Goal: Transaction & Acquisition: Purchase product/service

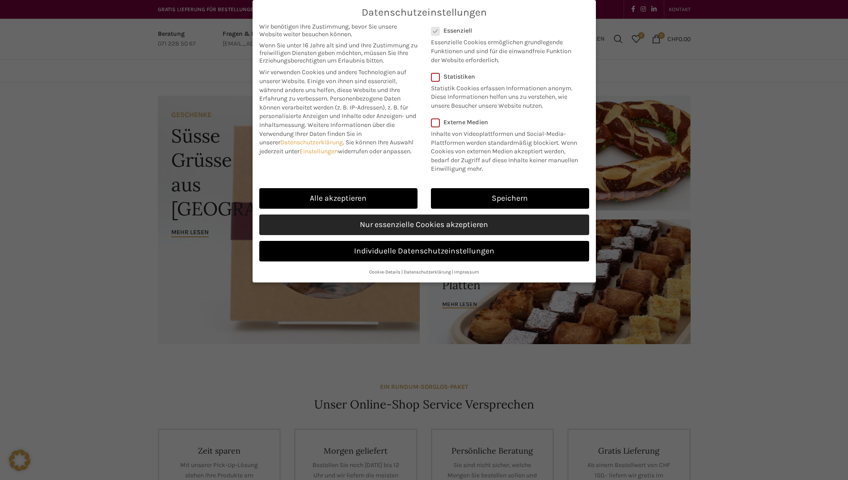
click at [433, 226] on link "Nur essenzielle Cookies akzeptieren" at bounding box center [424, 225] width 330 height 21
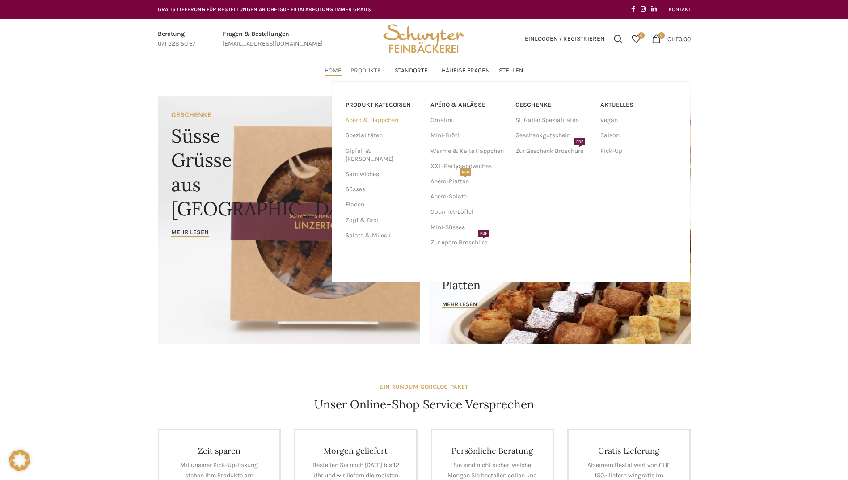
click at [379, 123] on link "Apéro & Häppchen" at bounding box center [383, 120] width 74 height 15
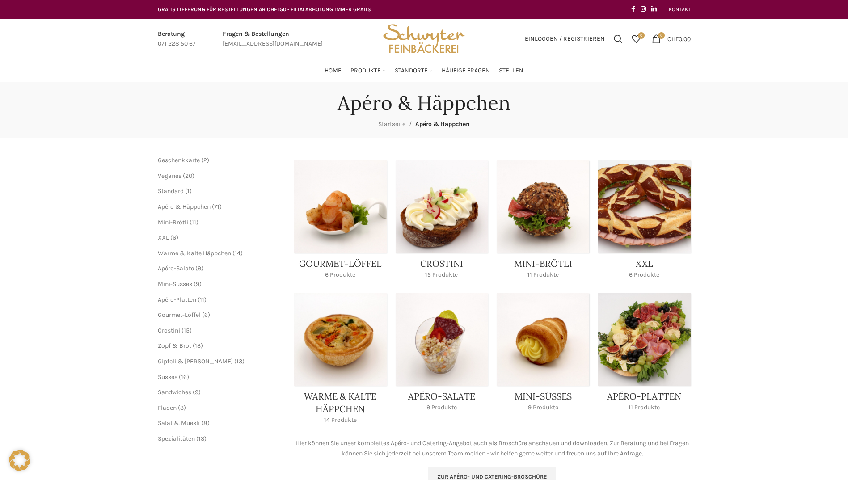
click at [652, 214] on link "Product category xxl" at bounding box center [644, 223] width 93 height 124
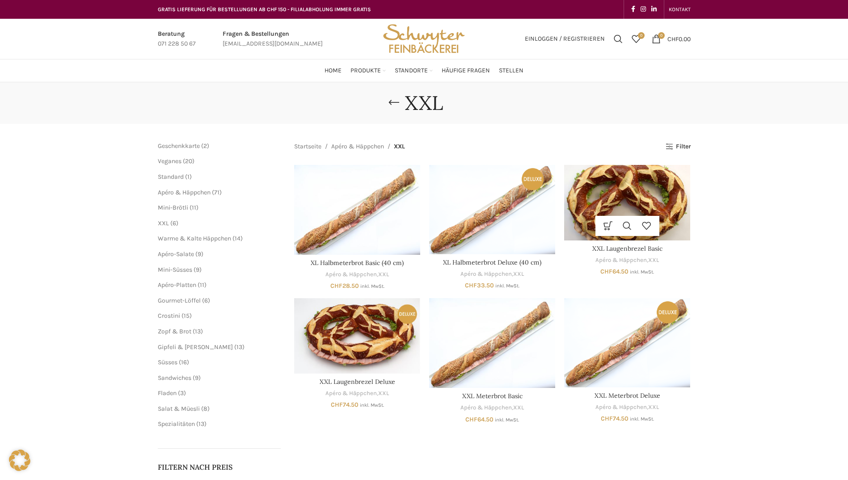
click at [626, 204] on img "XXL Laugenbrezel Basic" at bounding box center [627, 203] width 126 height 76
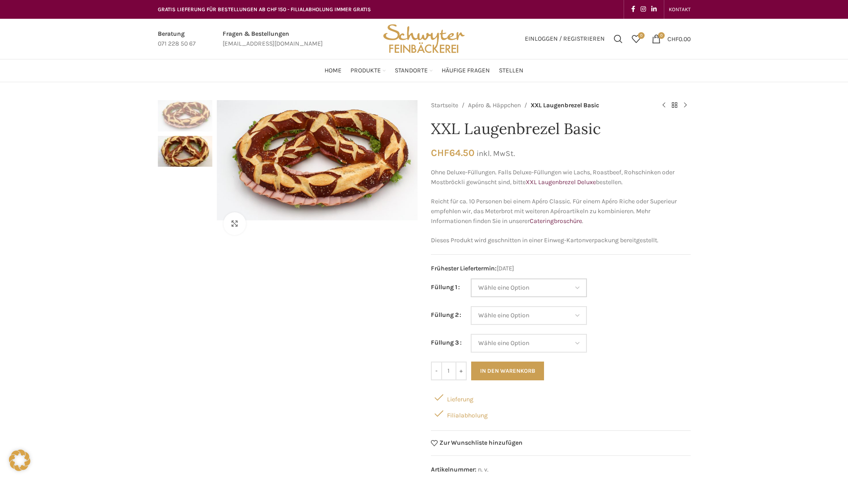
click at [578, 285] on select "Wähle eine Option Salami Schinken Fleischkäse Trutenschinken Appenzellerkäse Gr…" at bounding box center [529, 288] width 116 height 19
click at [471, 279] on select "Wähle eine Option Salami Schinken Fleischkäse Trutenschinken Appenzellerkäse Gr…" at bounding box center [529, 288] width 116 height 19
select select "Schinken"
click at [579, 315] on select "Wähle eine Option Salami Schinken Fleischkäse Trutenschinken Appenzellerkäse Gr…" at bounding box center [529, 315] width 116 height 19
select select "Gruyère"
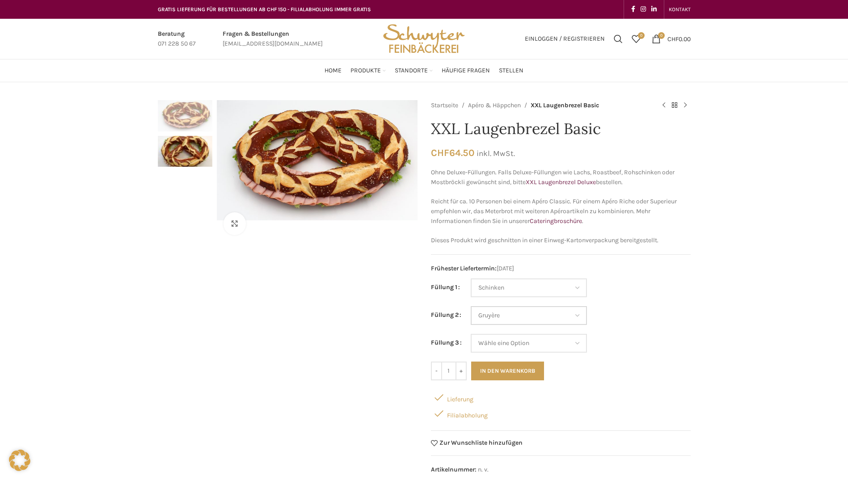
click at [471, 306] on select "Wähle eine Option Salami Schinken Fleischkäse Trutenschinken Appenzellerkäse Gr…" at bounding box center [529, 315] width 116 height 19
select select "Schinken"
select select "Gruyère"
click at [575, 343] on select "Wähle eine Option Salami Schinken Fleischkäse Trutenschinken Appenzellerkäse Gr…" at bounding box center [529, 343] width 116 height 19
select select "Tomaten-Mozzarella"
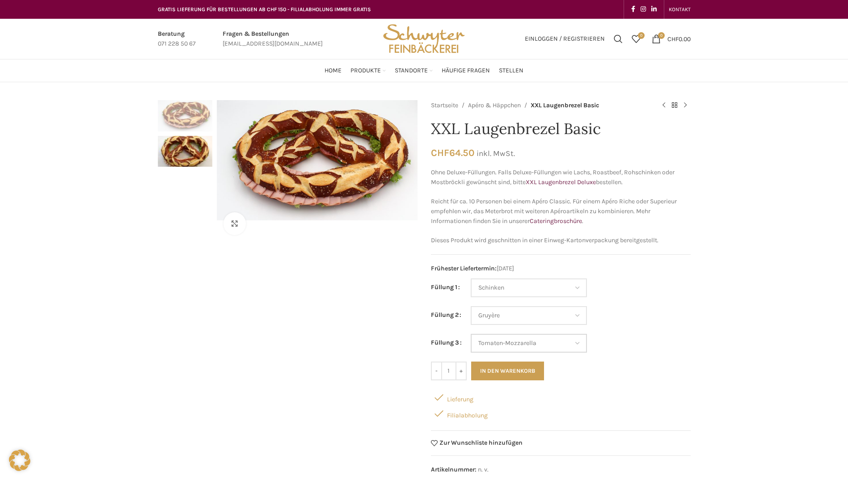
click at [471, 334] on select "Wähle eine Option Salami Schinken Fleischkäse Trutenschinken Appenzellerkäse Gr…" at bounding box center [529, 343] width 116 height 19
select select "Schinken"
select select "Gruyère"
select select "Tomaten-Mozzarella"
click at [522, 368] on button "In den Warenkorb" at bounding box center [507, 371] width 73 height 19
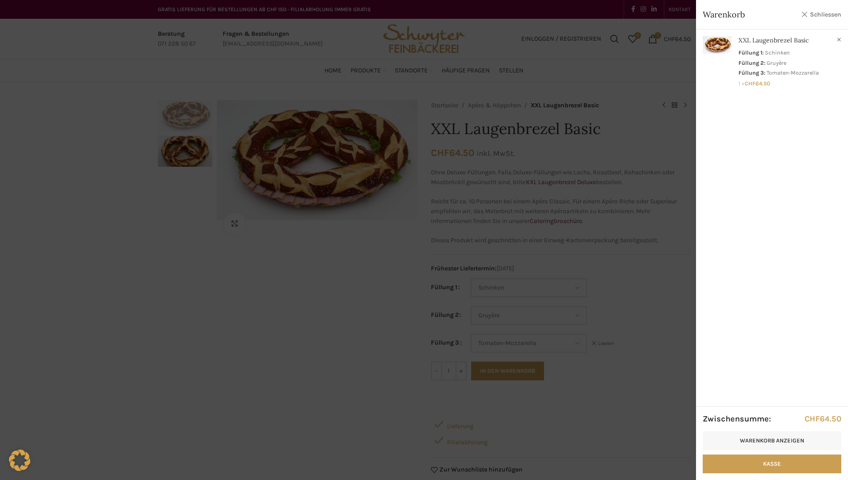
click at [826, 18] on link "Schliessen" at bounding box center [821, 14] width 40 height 11
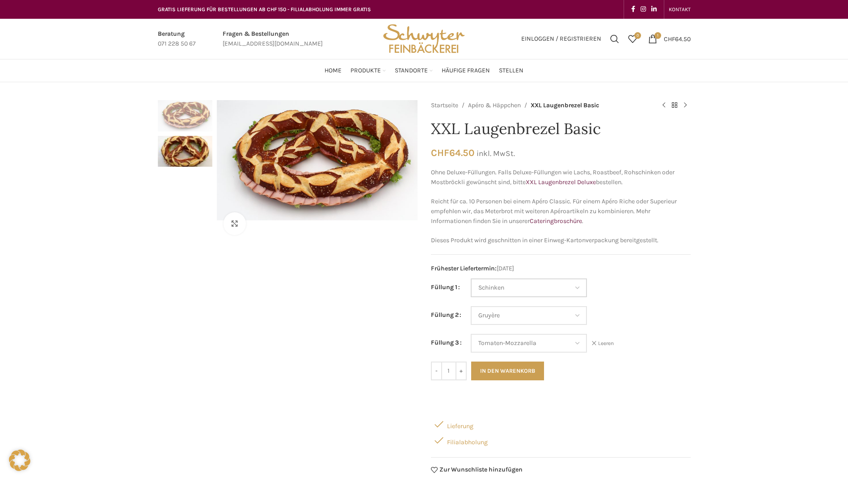
click at [577, 288] on select "Wähle eine Option Salami Schinken Fleischkäse Trutenschinken Appenzellerkäse Gr…" at bounding box center [529, 288] width 116 height 19
click at [471, 279] on select "Wähle eine Option Salami Schinken Fleischkäse Trutenschinken Appenzellerkäse Gr…" at bounding box center [529, 288] width 116 height 19
select select "Salami"
select select "Gruyère"
click at [579, 347] on select "Wähle eine Option Salami Schinken Fleischkäse Trutenschinken Appenzellerkäse Gr…" at bounding box center [529, 343] width 116 height 19
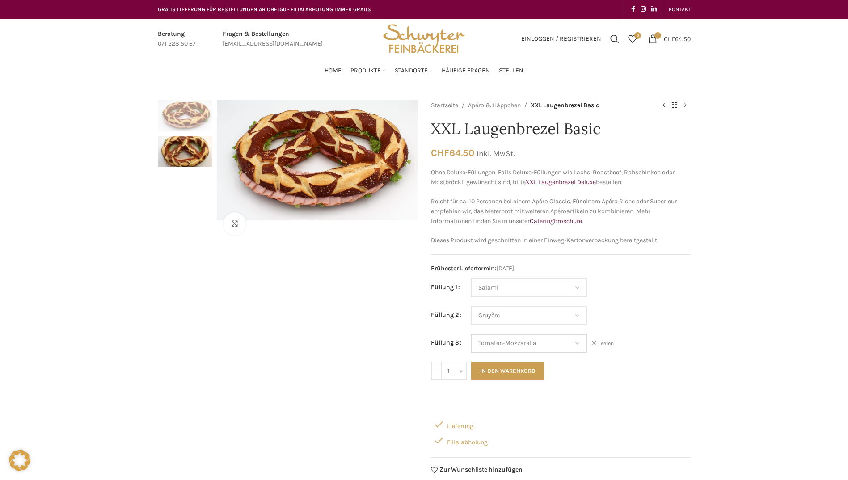
select select "Thonmasse"
click at [471, 334] on select "Wähle eine Option Salami Schinken Fleischkäse Trutenschinken Appenzellerkäse Gr…" at bounding box center [529, 343] width 116 height 19
select select "Salami"
select select "Gruyère"
select select "Thonmasse"
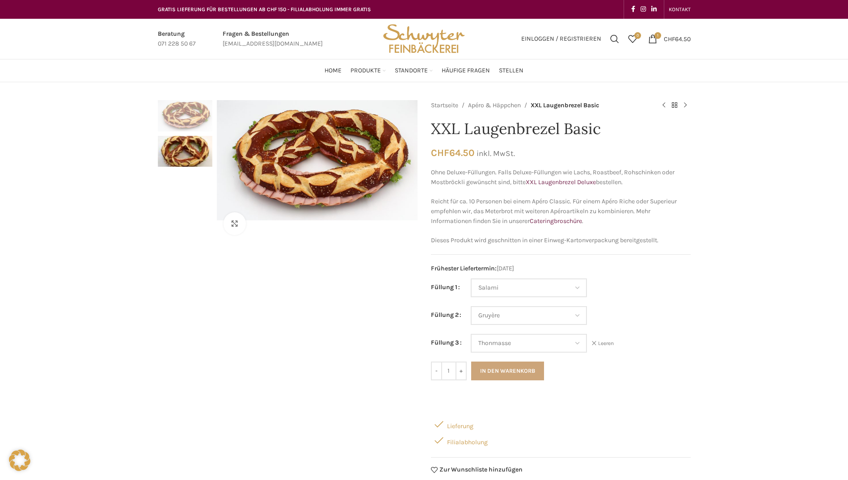
click at [531, 369] on button "In den Warenkorb" at bounding box center [507, 371] width 73 height 19
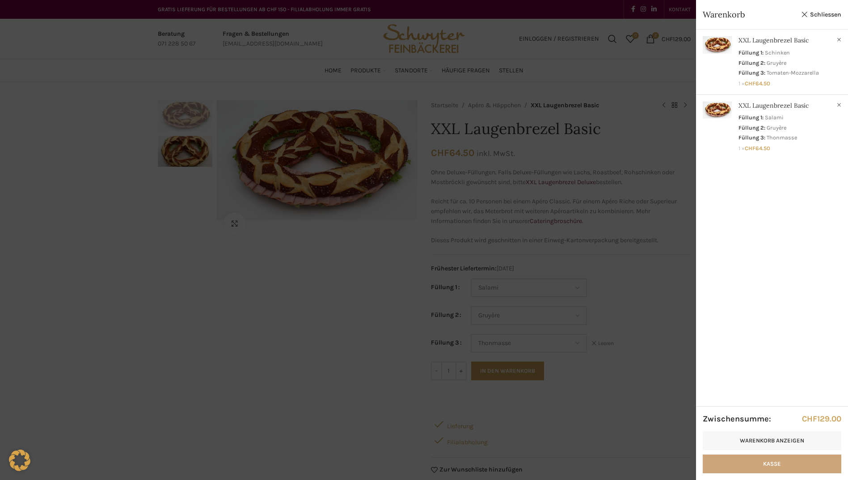
click at [784, 466] on link "Kasse" at bounding box center [772, 464] width 139 height 19
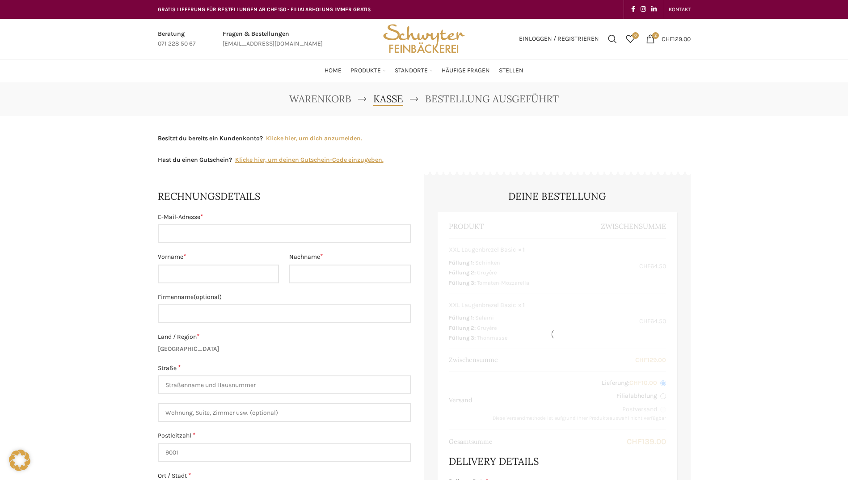
select select "SG"
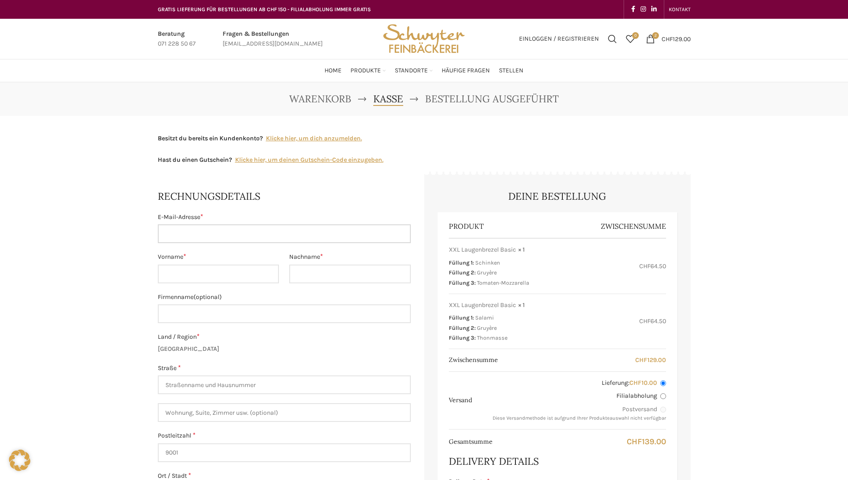
click at [280, 228] on input "E-Mail-Adresse *" at bounding box center [284, 234] width 253 height 19
type input "joerg.lipsia@web.de"
type input "Jörg"
type input "Scheler"
type input "St. Gallen"
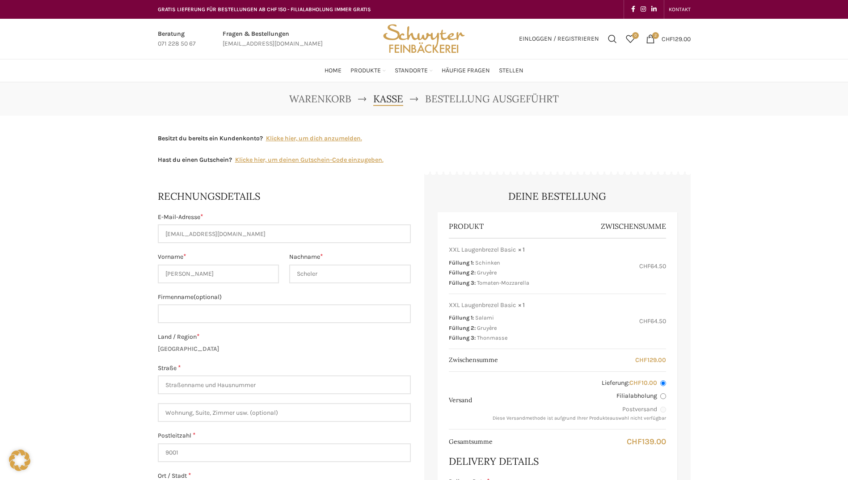
type input "[PHONE_NUMBER]"
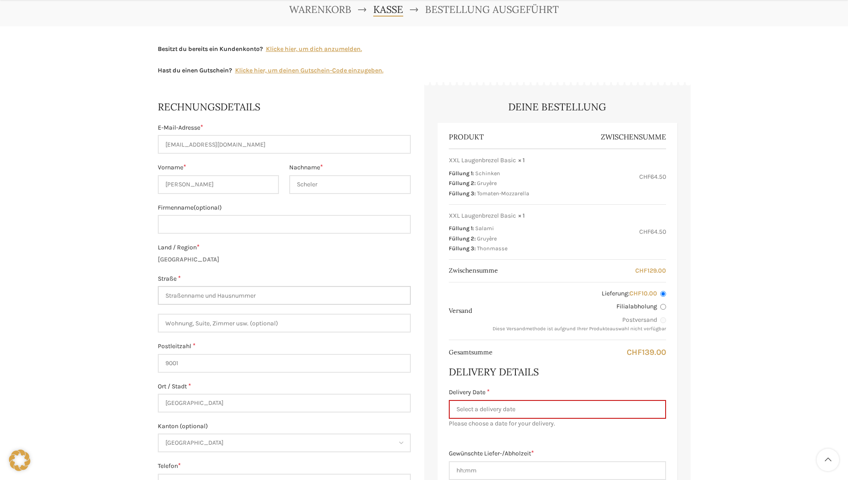
click at [233, 297] on input "Straße *" at bounding box center [284, 295] width 253 height 19
type input "[STREET_ADDRESS]"
click at [197, 369] on input "9001" at bounding box center [284, 363] width 253 height 19
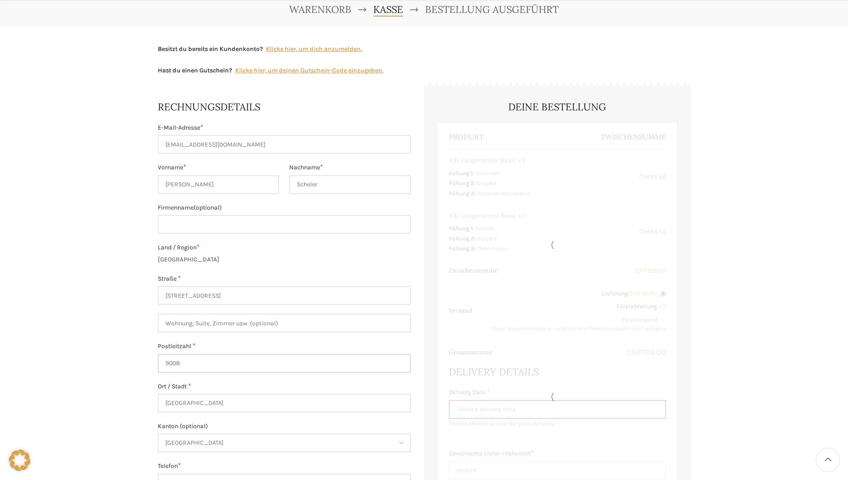
type input "9008"
click at [132, 366] on div "Warenkorb Kasse Bestellung ausgeführt Besitzt du bereits ein Kundenkonto? Klick…" at bounding box center [424, 407] width 848 height 829
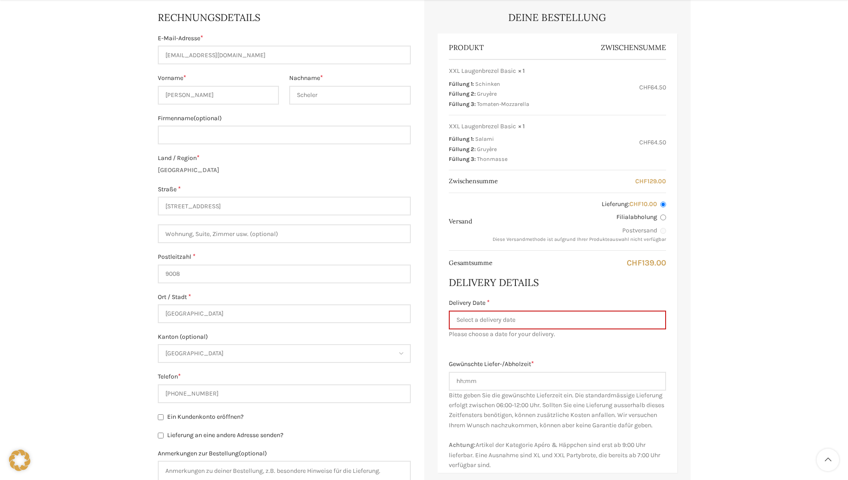
scroll to position [268, 0]
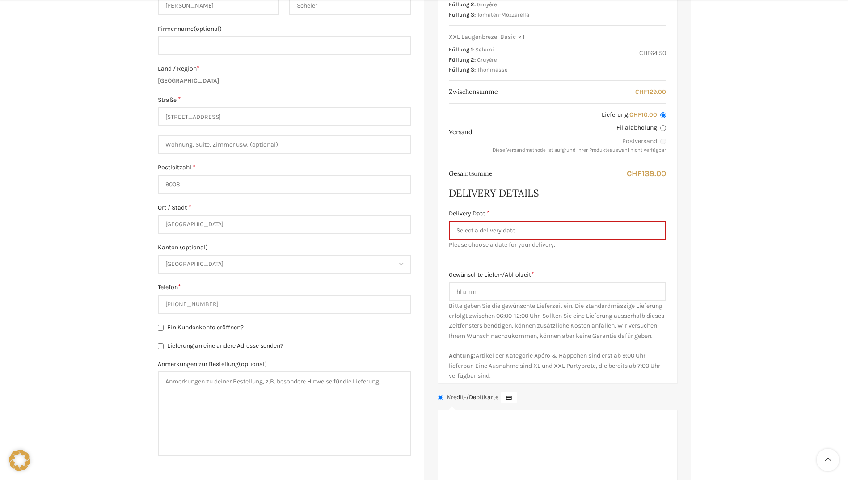
click at [159, 348] on input "Lieferung an eine andere Adresse senden?" at bounding box center [161, 346] width 6 height 6
checkbox input "true"
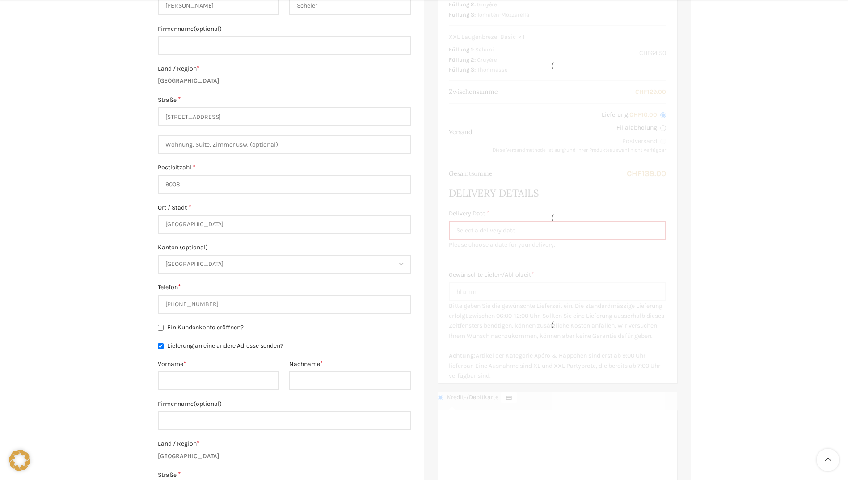
scroll to position [313, 0]
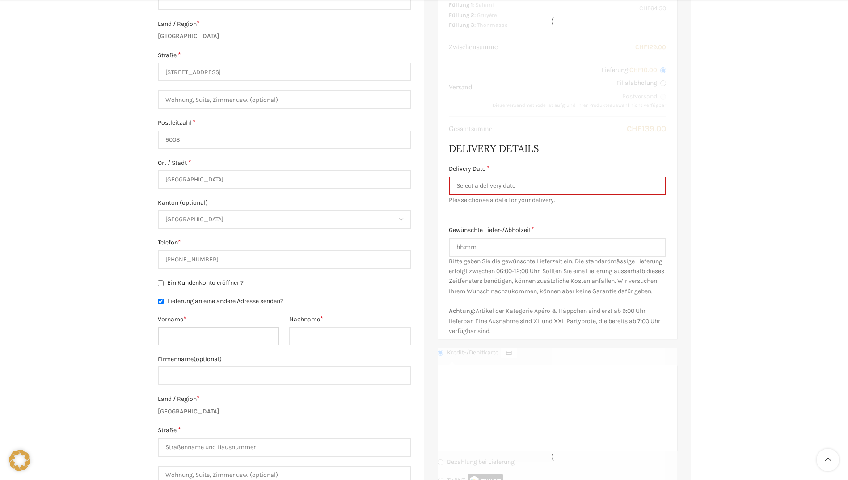
click at [172, 340] on input "Vorname *" at bounding box center [219, 336] width 122 height 19
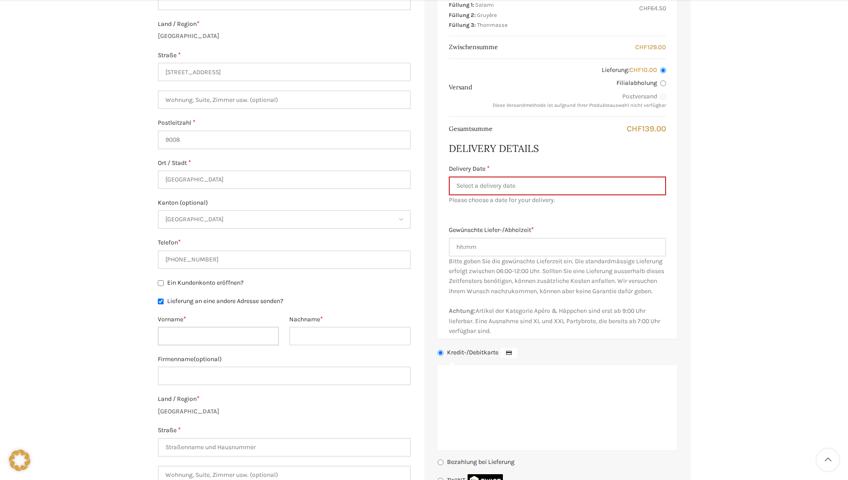
type input "Jörg"
type input "Scheler"
type input "St. Gallen"
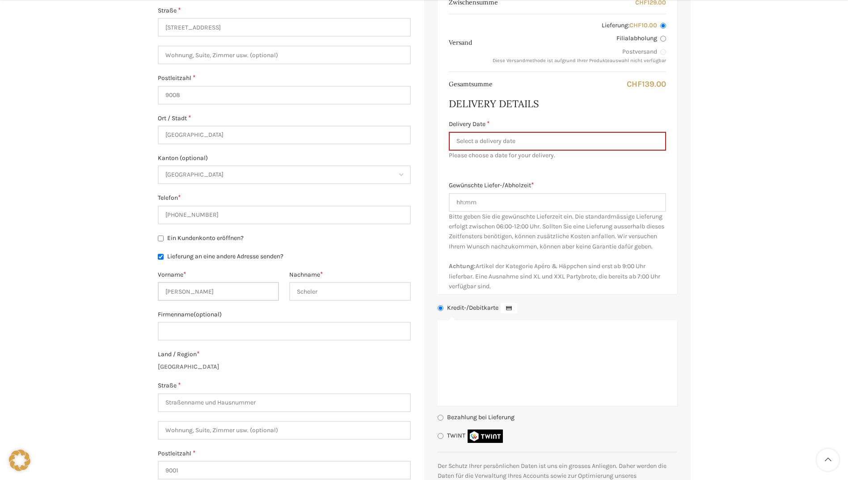
scroll to position [403, 0]
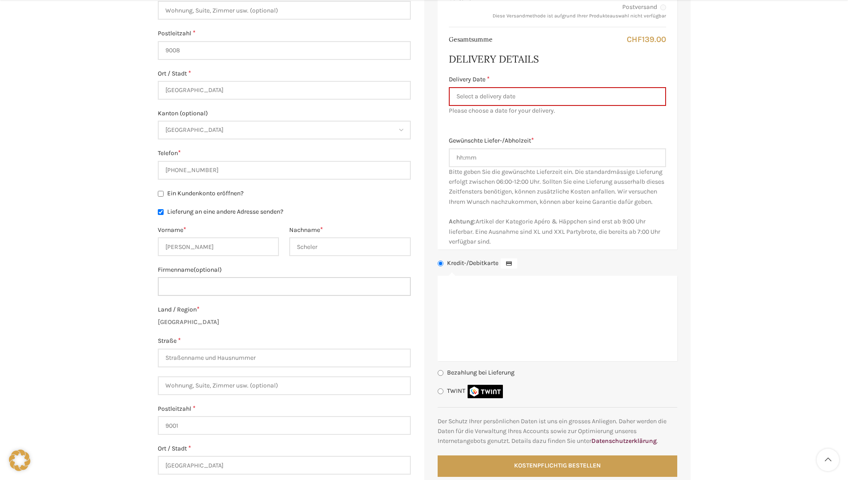
click at [196, 294] on input "Firmenname (optional)" at bounding box center [284, 286] width 253 height 19
type input "HOCH - KSSG, Notaufnahme"
click at [231, 352] on input "Straße *" at bounding box center [284, 358] width 253 height 19
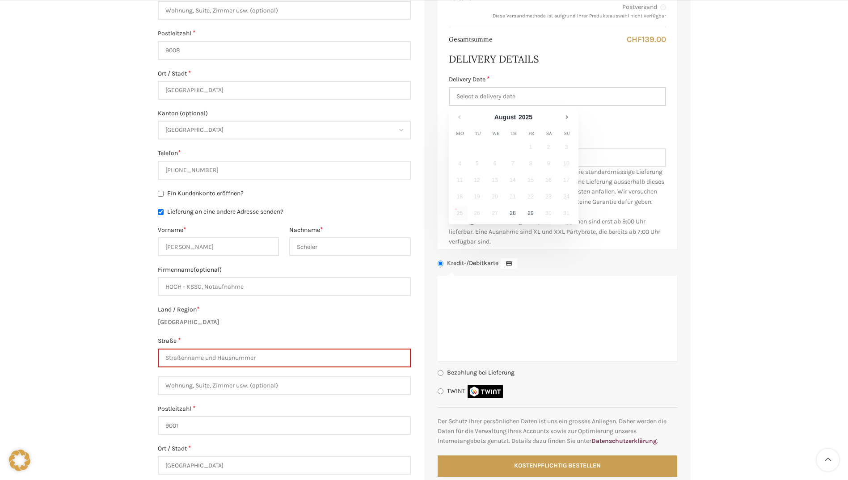
click at [525, 94] on input "Delivery Date *" at bounding box center [557, 96] width 217 height 19
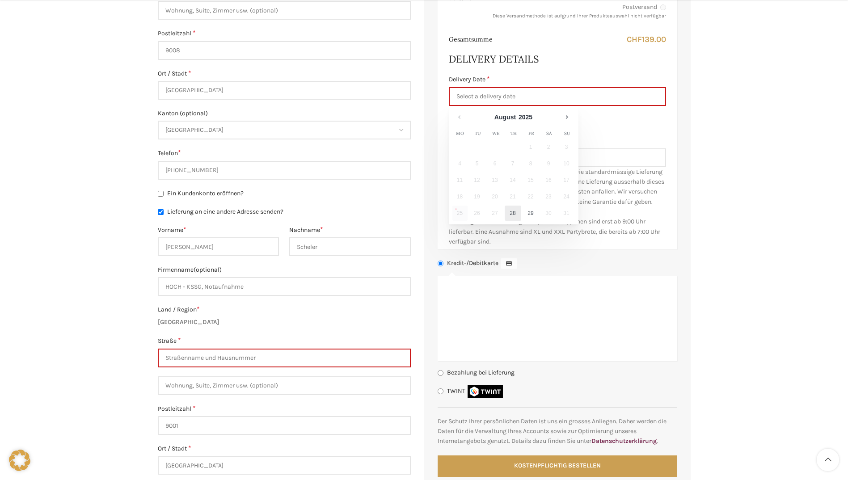
click at [513, 215] on link "28" at bounding box center [513, 213] width 17 height 15
type input "[DATE]"
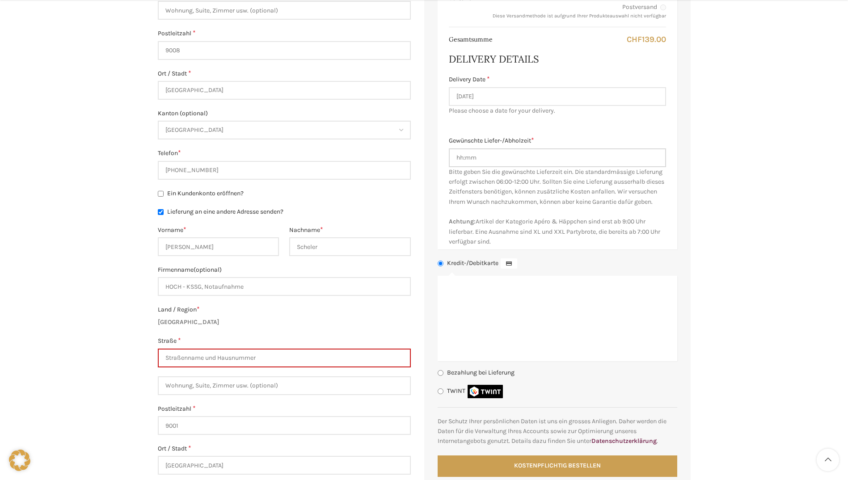
click at [491, 160] on input "Gewünschte Liefer-/Abholzeit *" at bounding box center [557, 157] width 217 height 19
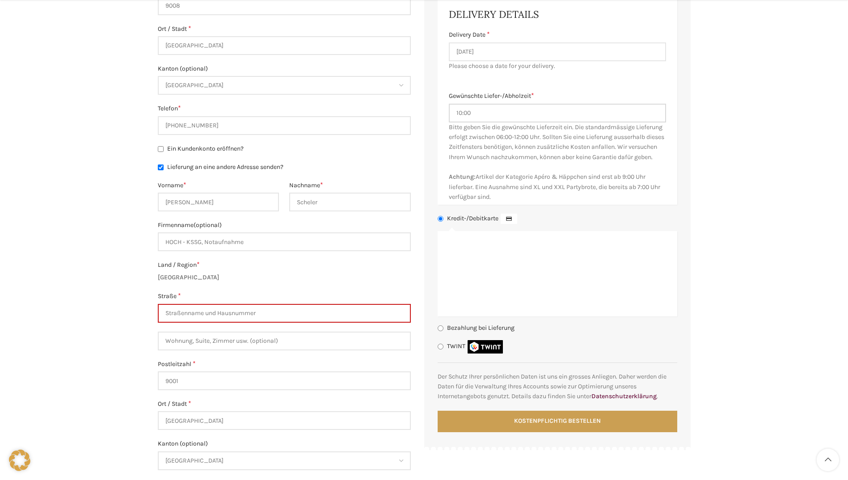
type input "10:00"
click at [229, 318] on input "Straße *" at bounding box center [284, 313] width 253 height 19
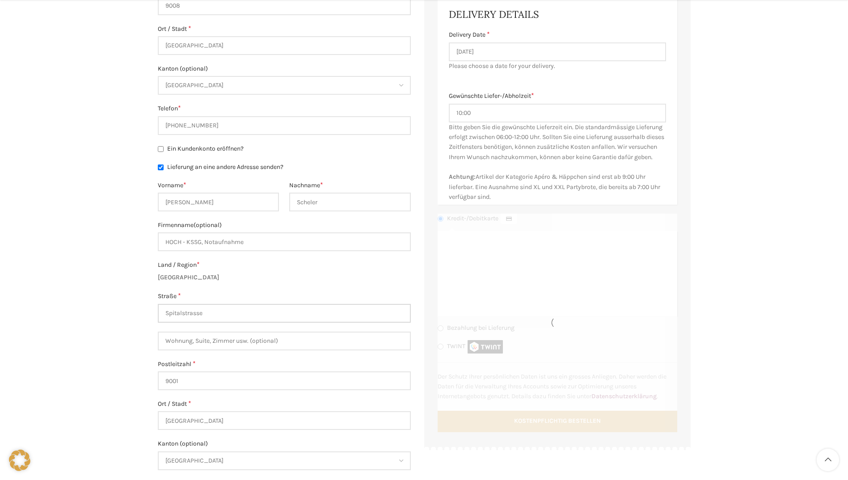
type input "Spitalstrasse"
click at [220, 343] on input "Wohnung, Suite, Zimmer usw. (optional)" at bounding box center [284, 341] width 253 height 19
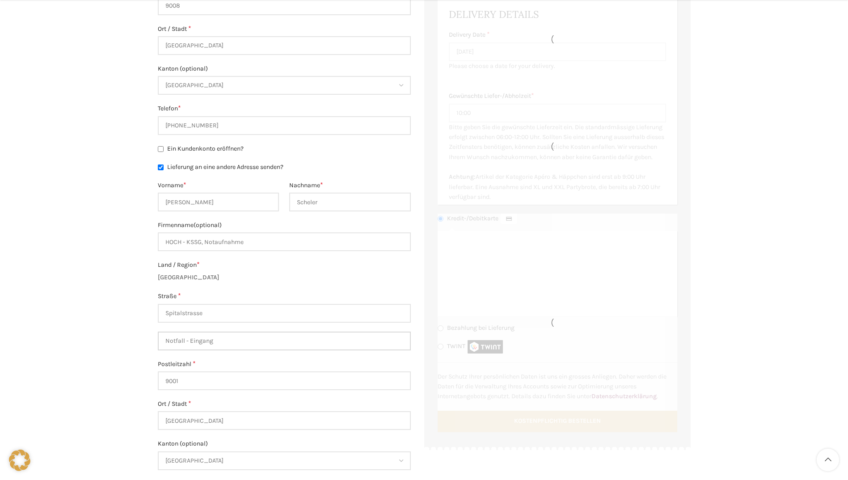
type input "Notfall - Eingang"
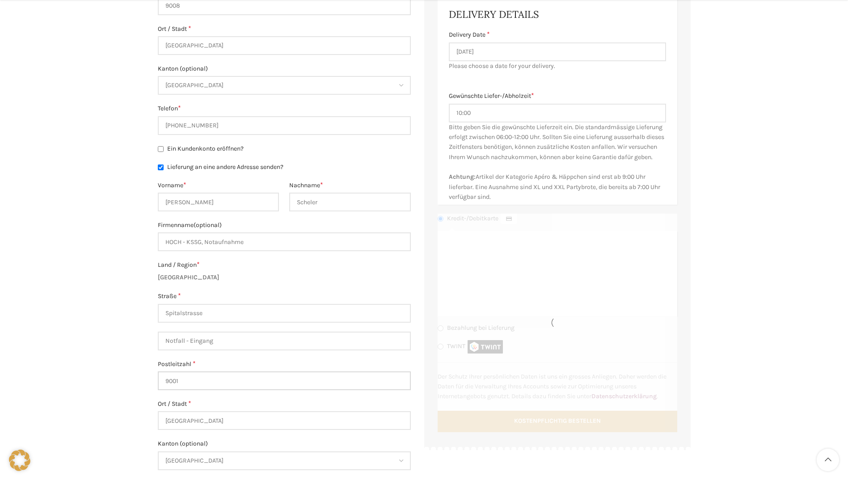
click at [212, 382] on input "9001" at bounding box center [284, 381] width 253 height 19
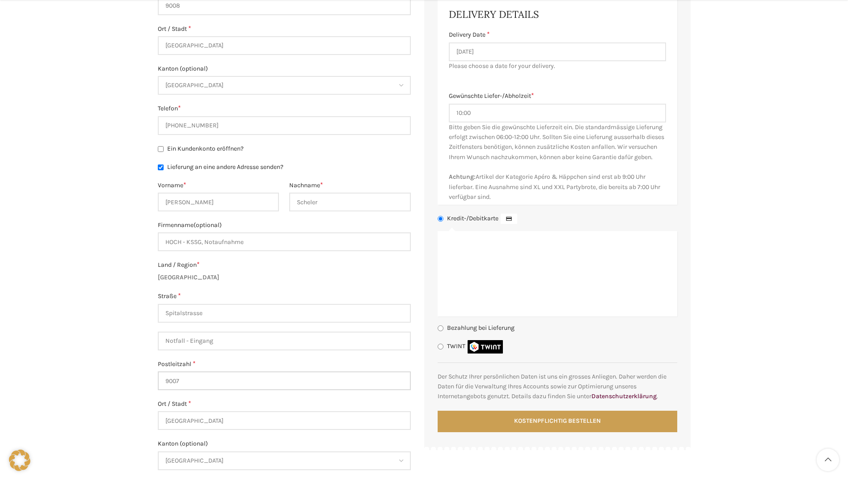
scroll to position [537, 0]
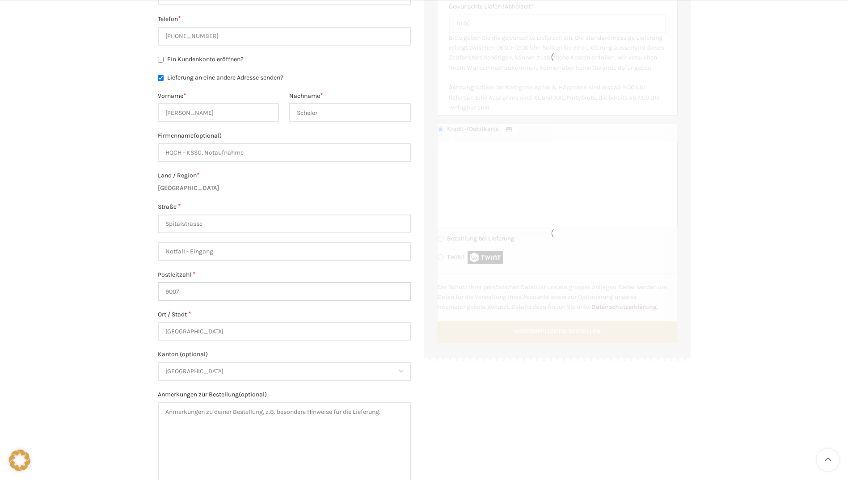
type input "9007"
click at [134, 360] on div "Warenkorb Kasse Bestellung ausgeführt Besitzt du bereits ein Kundenkonto? Klick…" at bounding box center [424, 30] width 848 height 968
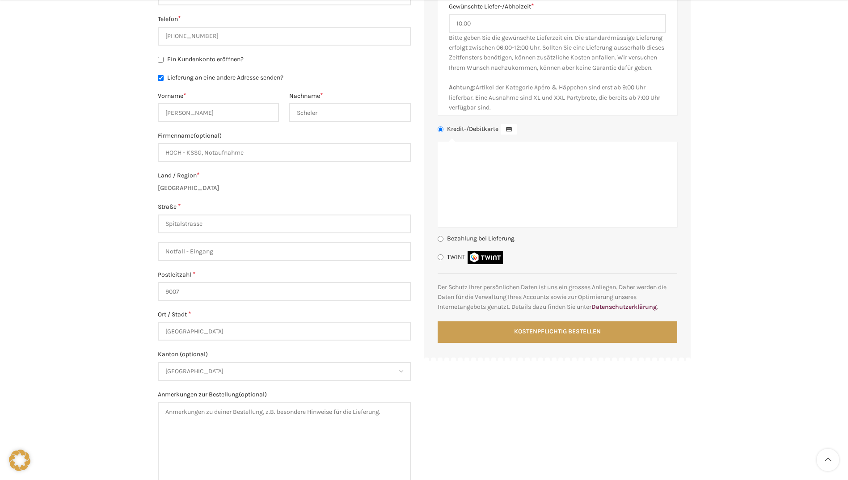
scroll to position [581, 0]
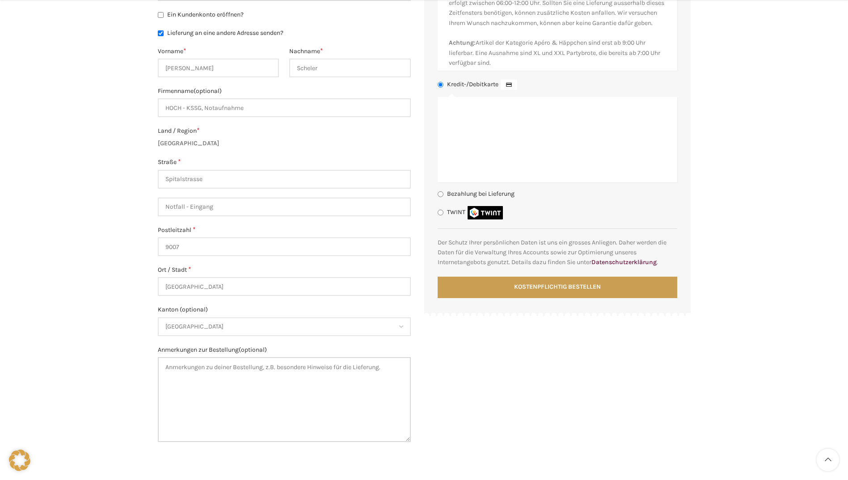
click at [195, 363] on textarea "Anmerkungen zur Bestellung (optional)" at bounding box center [284, 399] width 253 height 85
click at [251, 367] on textarea "Am Empfang Notfall melden. Hole die Brezen dann ab." at bounding box center [284, 399] width 253 height 85
click at [318, 366] on textarea "Am Empfang Notfall melden. Ich hole die Brezen dann ab." at bounding box center [284, 399] width 253 height 85
click at [339, 399] on textarea "Am Empfang Notfall melden. Ich hole die Brezen dann dort ab." at bounding box center [284, 399] width 253 height 85
type textarea "Am Empfang Notfall melden. Ich hole die Brezen dann dort ab."
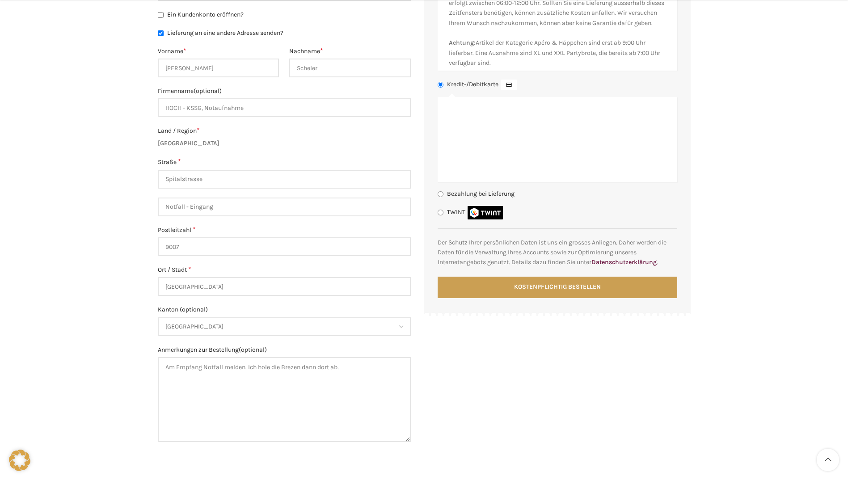
click at [441, 216] on input "TWINT" at bounding box center [441, 213] width 6 height 6
radio input "true"
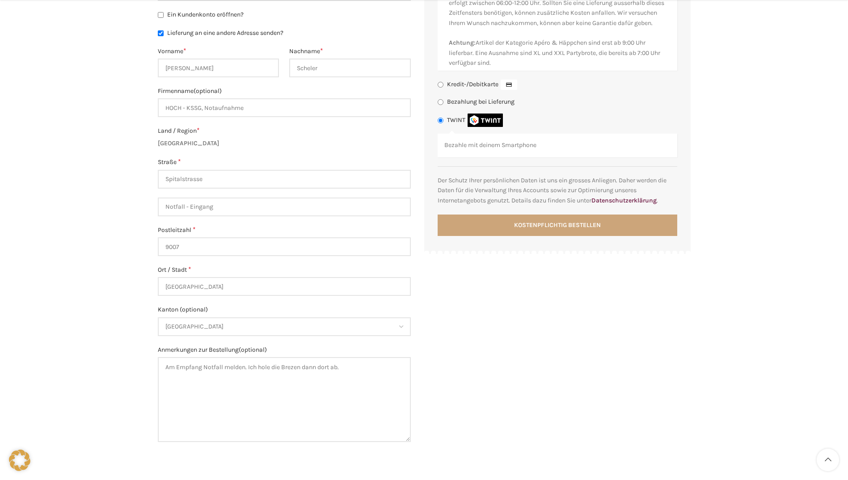
click at [551, 236] on button "Kostenpflichtig bestellen" at bounding box center [558, 225] width 240 height 21
